Goal: Complete application form: Complete application form

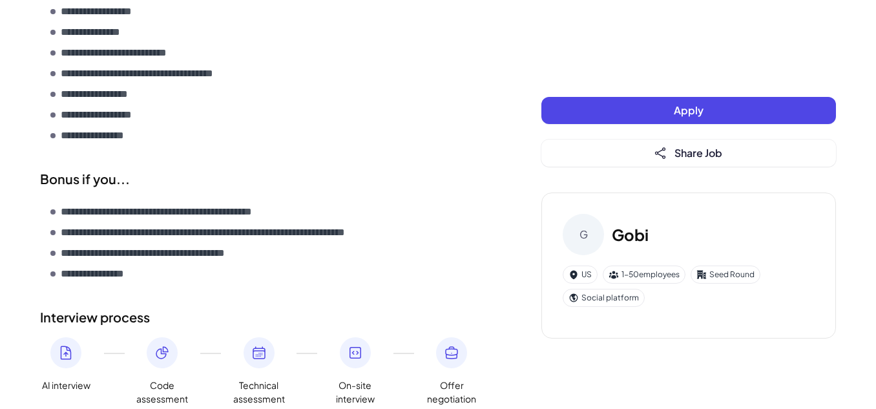
scroll to position [1808, 0]
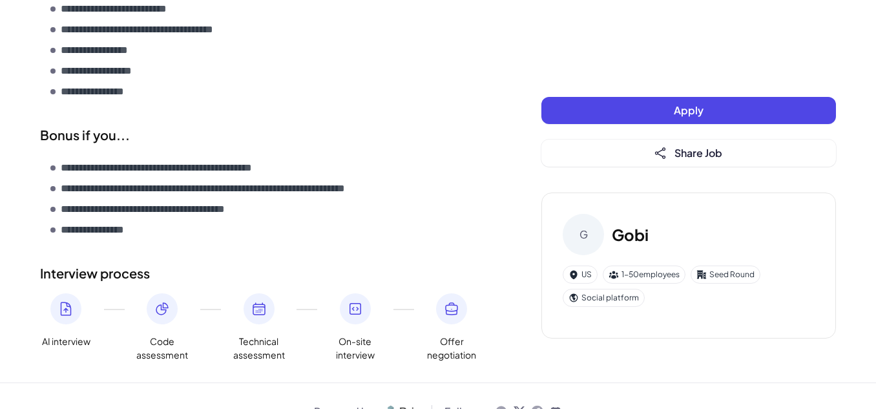
click at [637, 98] on button "Apply" at bounding box center [689, 110] width 295 height 27
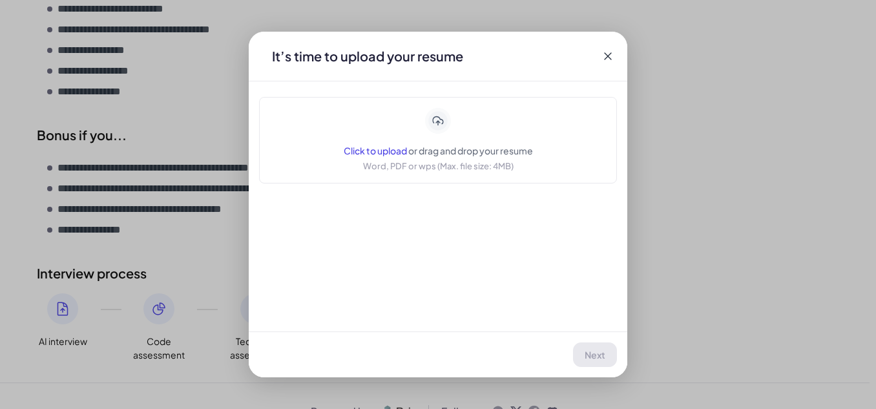
click at [356, 146] on span "Click to upload" at bounding box center [375, 151] width 63 height 12
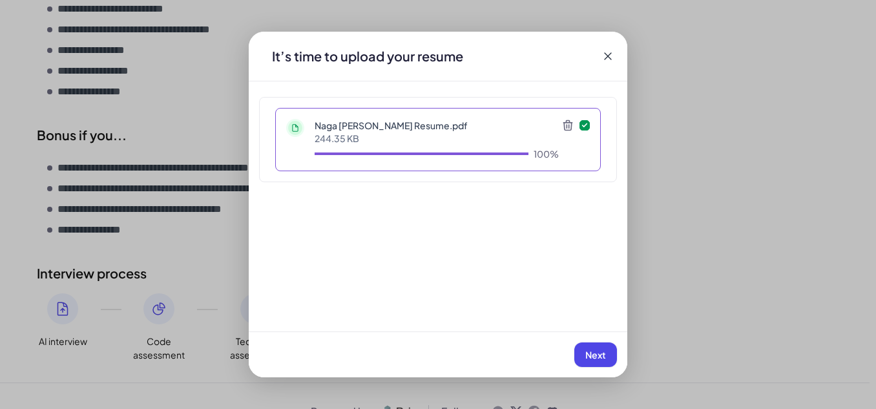
click at [595, 358] on span "Next" at bounding box center [595, 355] width 21 height 12
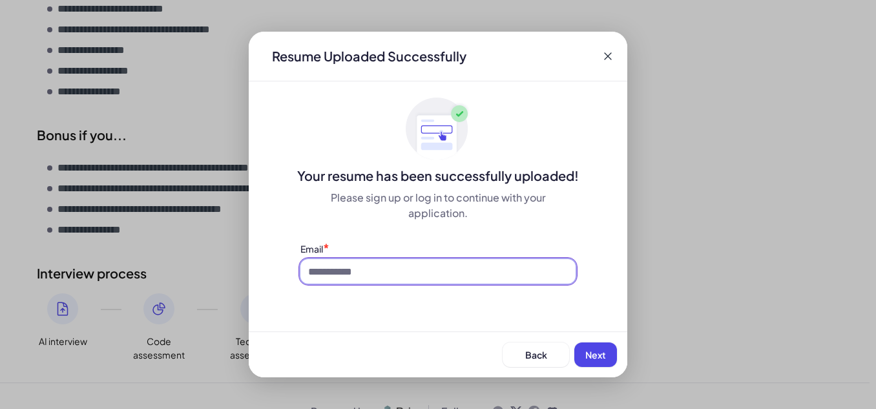
click at [517, 277] on input at bounding box center [437, 271] width 275 height 25
type input "**********"
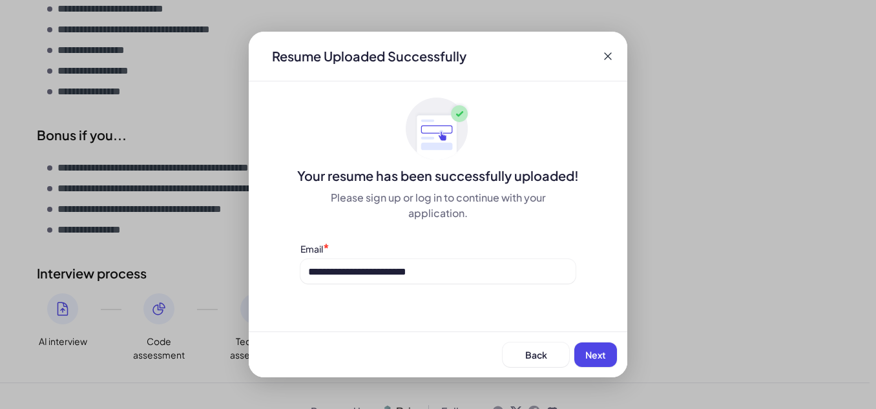
click at [593, 352] on span "Next" at bounding box center [595, 355] width 21 height 12
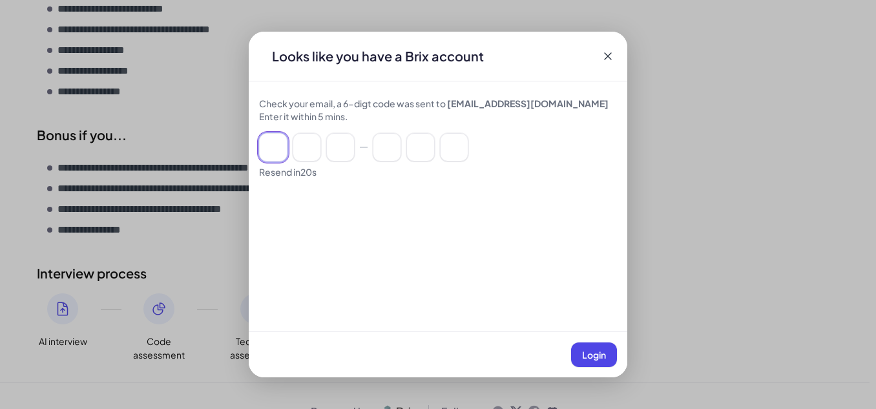
click at [271, 149] on input at bounding box center [273, 147] width 28 height 28
paste input "******"
type input "*"
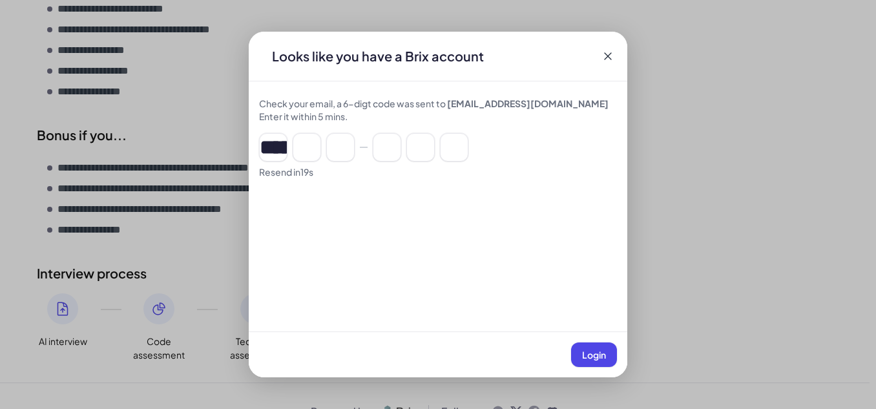
type input "*"
click at [598, 346] on button "Login" at bounding box center [594, 354] width 46 height 25
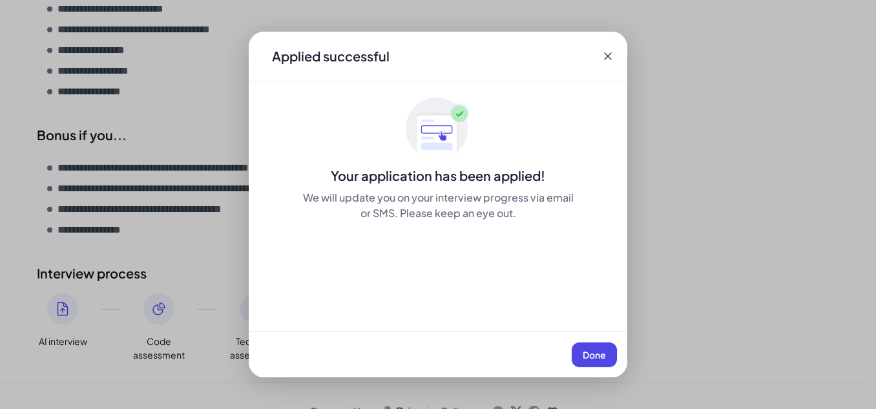
click at [589, 358] on span "Done" at bounding box center [594, 355] width 23 height 12
